Goal: Find contact information: Find contact information

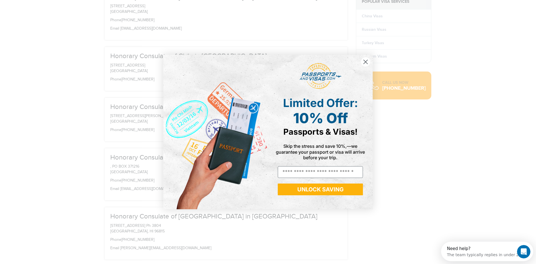
click at [364, 61] on circle "Close dialog" at bounding box center [365, 61] width 9 height 9
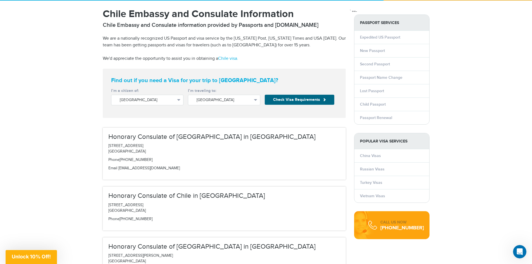
scroll to position [1123, 0]
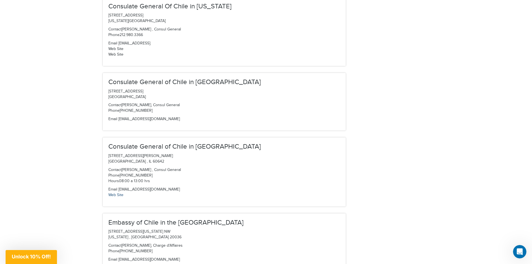
click at [119, 193] on link "Web Site" at bounding box center [115, 195] width 15 height 4
click at [160, 187] on p "Email info@cgchicago.com Web Site" at bounding box center [224, 192] width 232 height 11
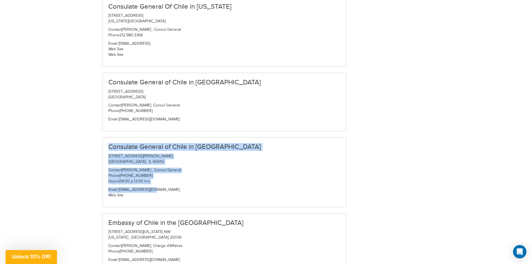
drag, startPoint x: 159, startPoint y: 174, endPoint x: 110, endPoint y: 132, distance: 65.4
click at [110, 138] on div "Consulate General of Chile in Chicago 1415 N. Dayton St. Fl 2 Chicago , IL 6064…" at bounding box center [224, 172] width 243 height 69
copy div "Consulate General of Chile in Chicago 1415 N. Dayton St. Fl 2 Chicago , IL 6064…"
